Goal: Check status

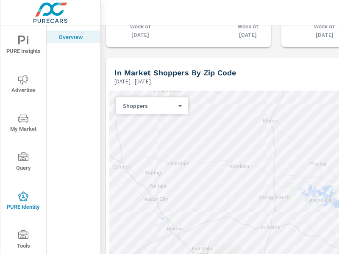
scroll to position [1007, 0]
